Goal: Check status: Check status

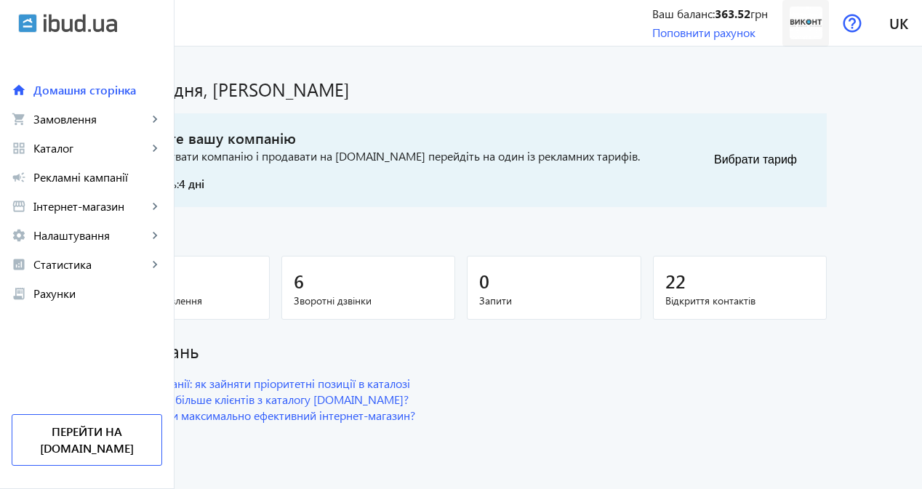
click at [810, 27] on img at bounding box center [805, 23] width 33 height 33
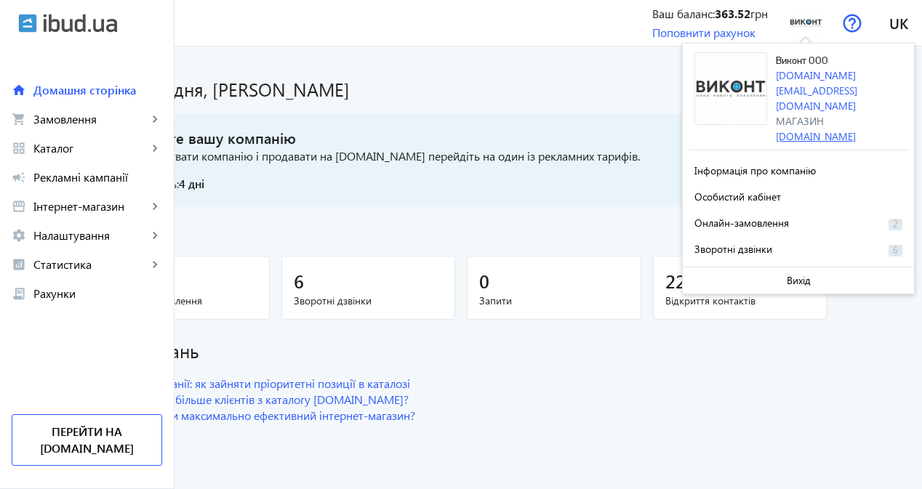
click at [797, 129] on link "[DOMAIN_NAME]" at bounding box center [816, 136] width 80 height 14
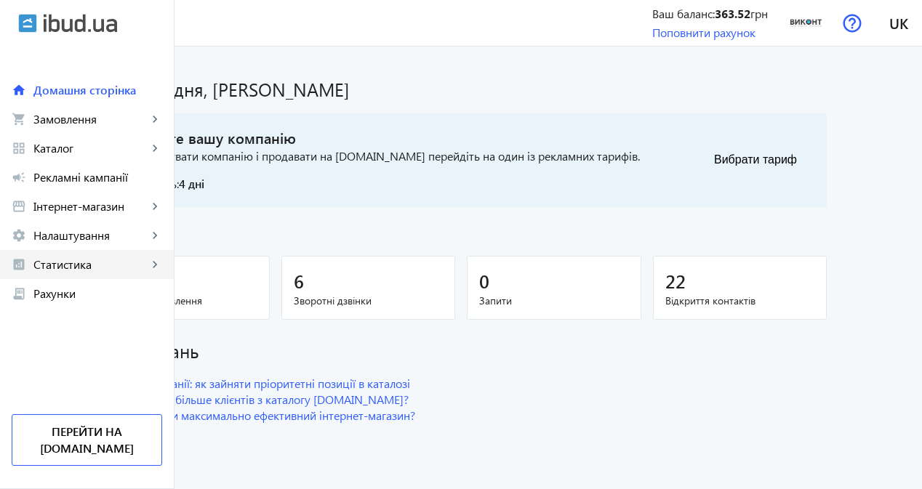
click at [89, 275] on link "analytics Статистика keyboard_arrow_right" at bounding box center [87, 264] width 174 height 29
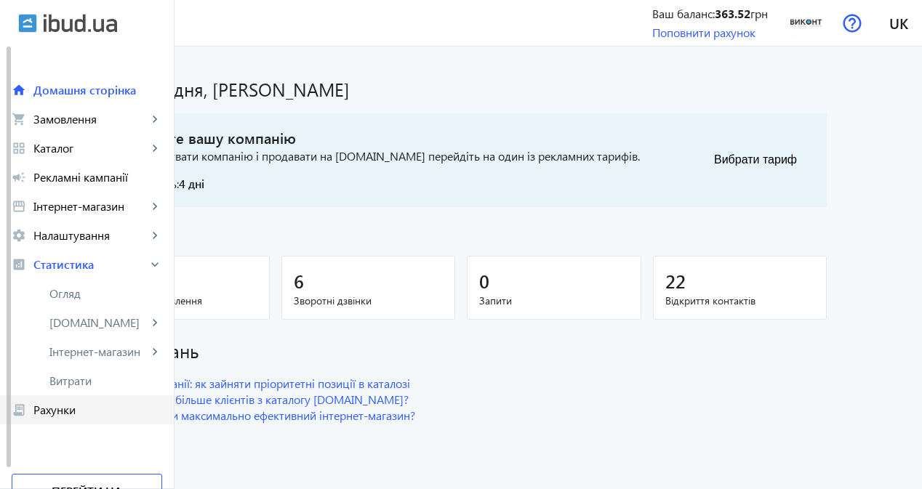
click at [84, 414] on span "Рахунки" at bounding box center [97, 410] width 129 height 15
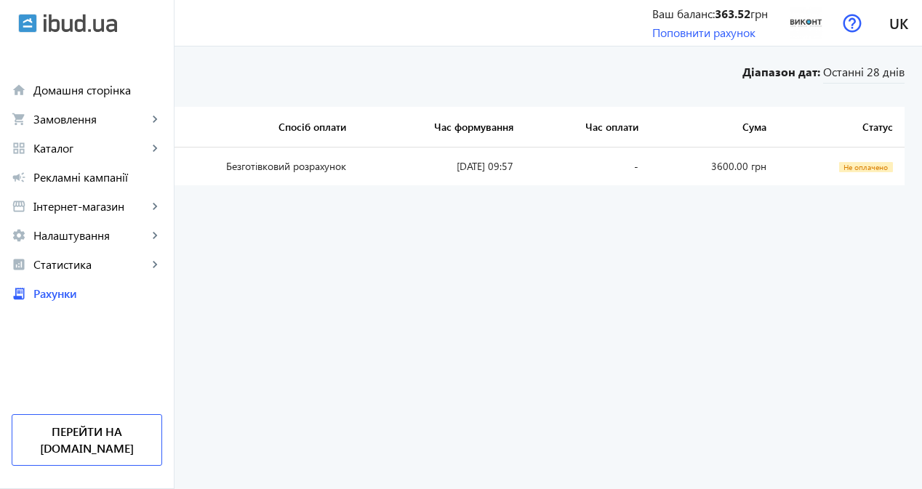
click at [71, 168] on link "UA-6515" at bounding box center [49, 166] width 41 height 14
click at [794, 35] on img at bounding box center [805, 23] width 33 height 33
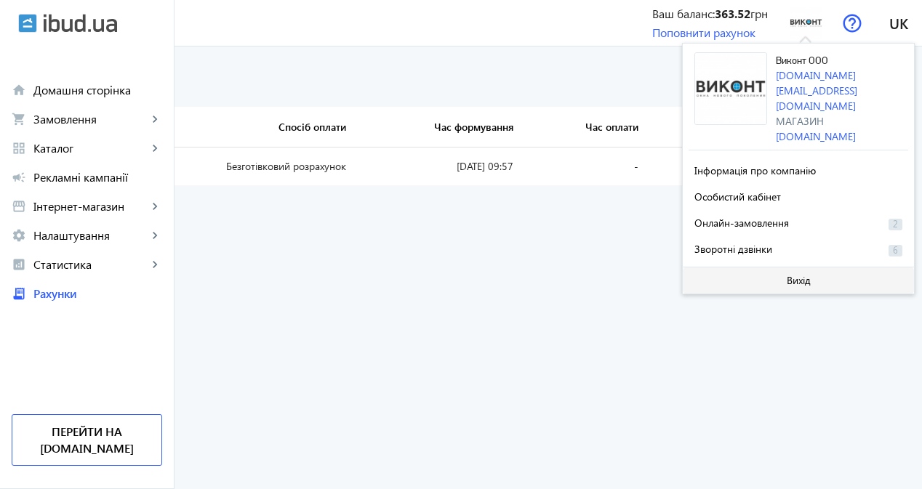
click at [740, 263] on span at bounding box center [797, 280] width 231 height 35
